Goal: Communication & Community: Answer question/provide support

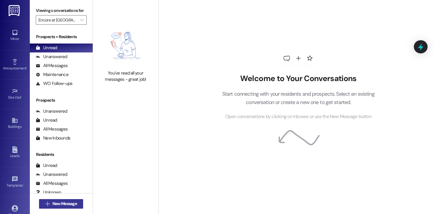
click at [67, 201] on span "New Message" at bounding box center [64, 204] width 24 height 6
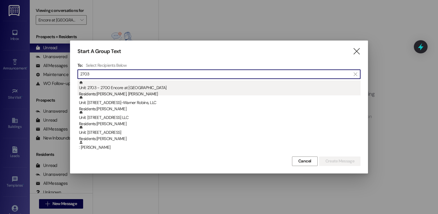
type input "2703"
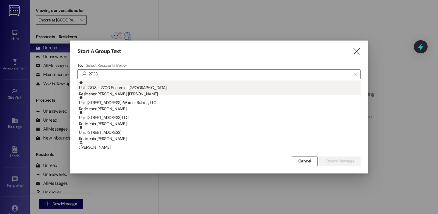
click at [118, 93] on div "Residents: [PERSON_NAME], [PERSON_NAME]" at bounding box center [220, 94] width 282 height 6
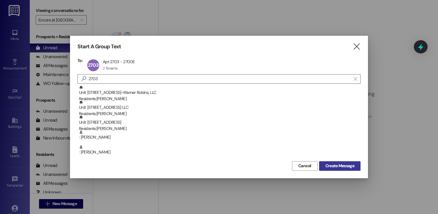
click at [346, 168] on span "Create Message" at bounding box center [340, 166] width 29 height 6
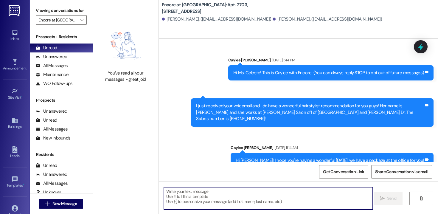
click at [224, 201] on textarea at bounding box center [268, 198] width 209 height 22
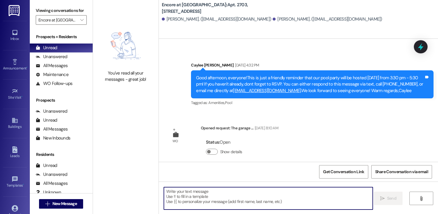
click at [246, 202] on textarea at bounding box center [268, 198] width 209 height 22
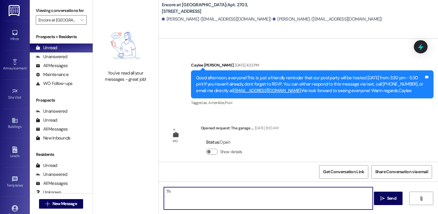
type textarea "T"
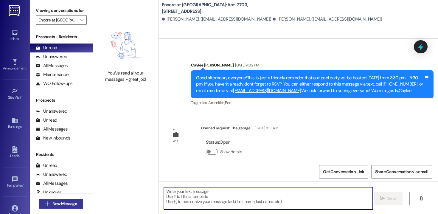
click at [72, 206] on span "New Message" at bounding box center [64, 204] width 24 height 6
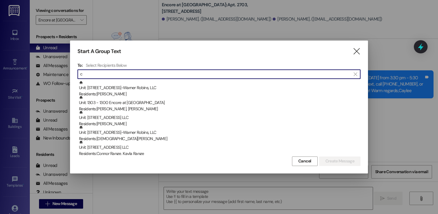
type input "c"
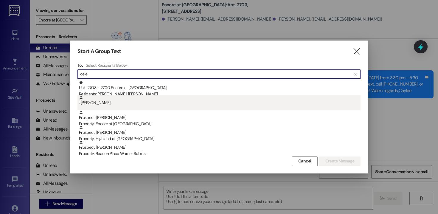
type input "cele"
click at [116, 107] on div ": [PERSON_NAME]" at bounding box center [219, 102] width 283 height 15
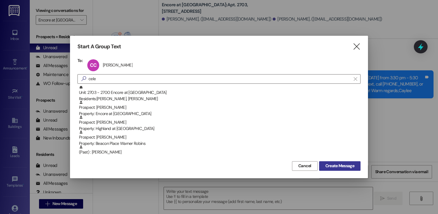
click at [342, 166] on span "Create Message" at bounding box center [340, 166] width 29 height 6
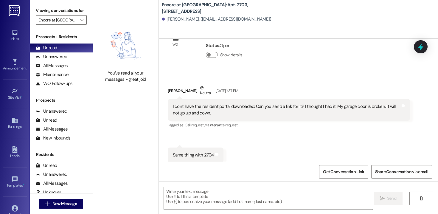
scroll to position [945, 0]
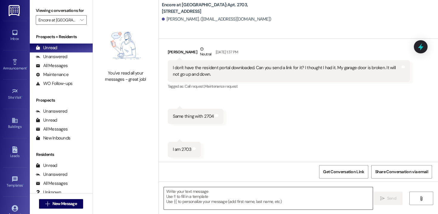
click at [214, 196] on textarea at bounding box center [268, 198] width 209 height 22
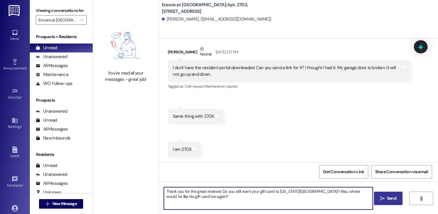
type textarea "Thank you for the great reviews! Do you still want your gift card to [US_STATE]…"
click at [389, 200] on span "Send" at bounding box center [391, 198] width 9 height 6
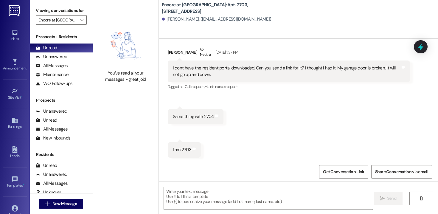
scroll to position [992, 0]
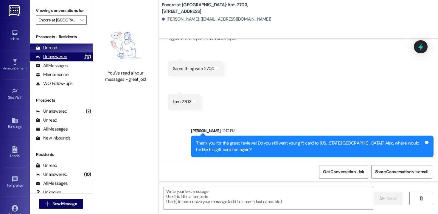
click at [57, 60] on div "Unanswered" at bounding box center [52, 57] width 32 height 6
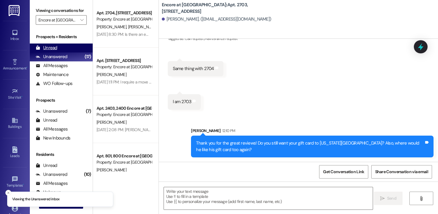
click at [54, 51] on div "Unread" at bounding box center [46, 48] width 21 height 6
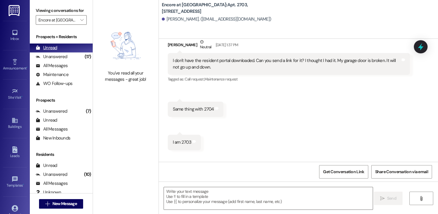
scroll to position [944, 0]
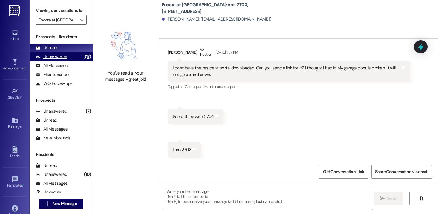
click at [55, 60] on div "Unanswered" at bounding box center [52, 57] width 32 height 6
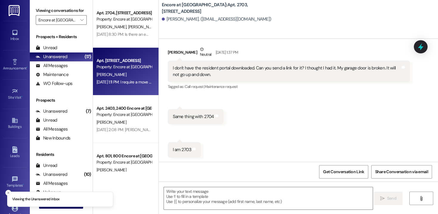
scroll to position [1, 0]
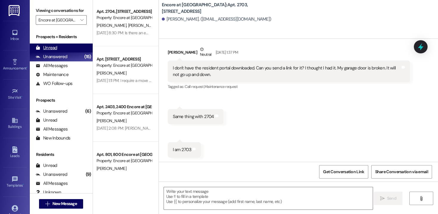
click at [67, 52] on div "Unread (0)" at bounding box center [61, 48] width 63 height 9
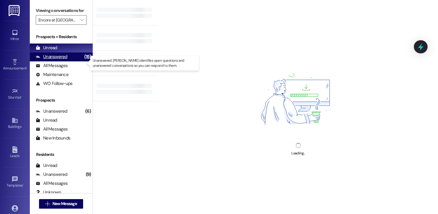
click at [55, 60] on div "Unanswered" at bounding box center [52, 57] width 32 height 6
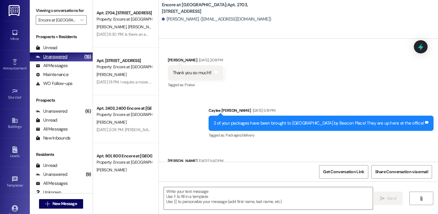
scroll to position [944, 0]
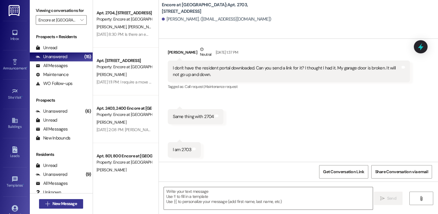
click at [61, 205] on span "New Message" at bounding box center [64, 204] width 24 height 6
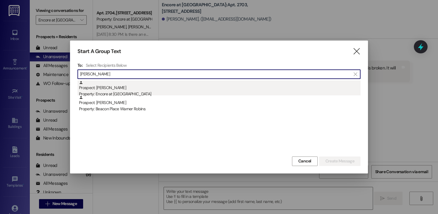
type input "[PERSON_NAME]"
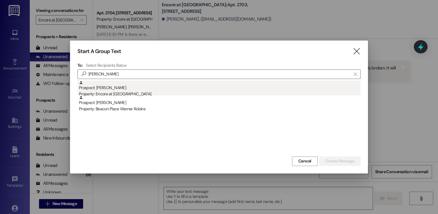
click at [115, 92] on div "Property: Encore at [GEOGRAPHIC_DATA]" at bounding box center [220, 94] width 282 height 6
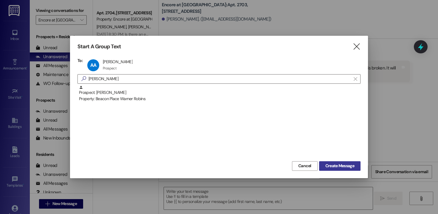
click at [336, 169] on span "Create Message" at bounding box center [340, 166] width 29 height 6
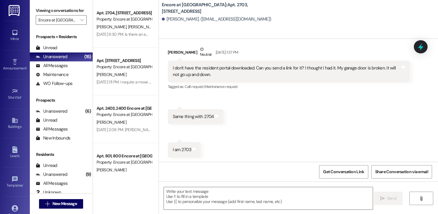
scroll to position [0, 0]
